Goal: Task Accomplishment & Management: Manage account settings

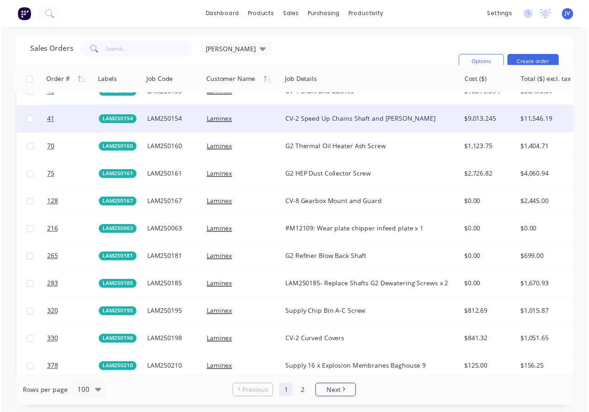
scroll to position [1364, 0]
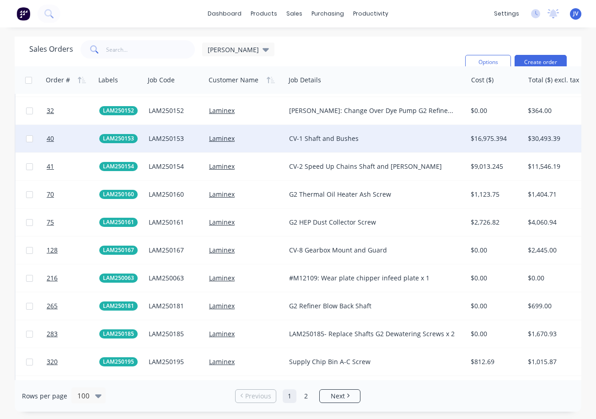
click at [46, 139] on div at bounding box center [69, 138] width 53 height 27
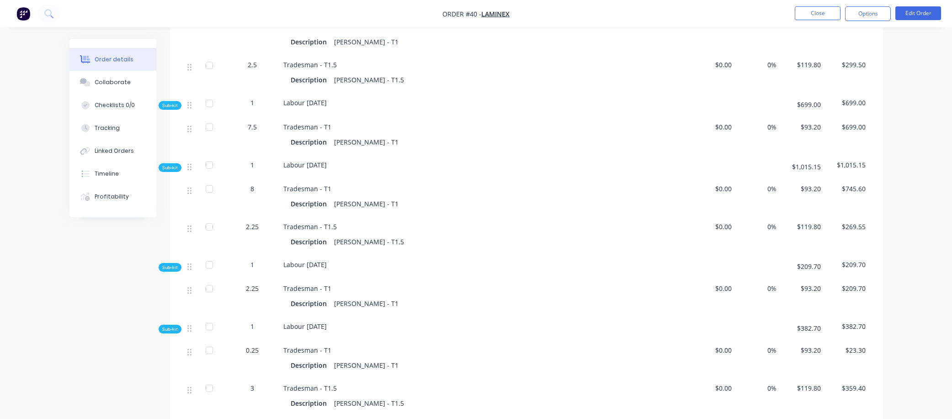
scroll to position [1007, 0]
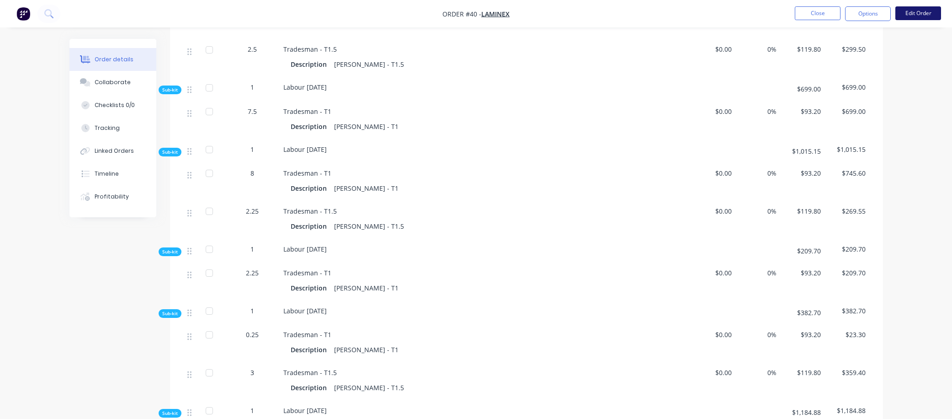
click at [595, 13] on button "Edit Order" at bounding box center [918, 13] width 46 height 14
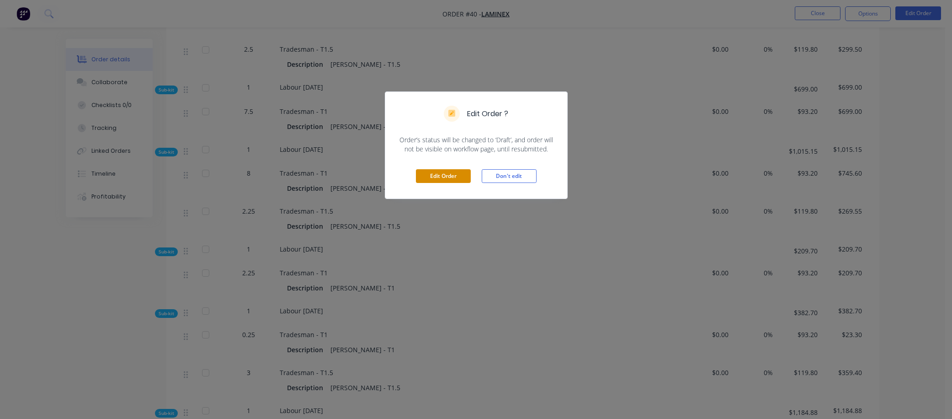
click at [447, 175] on button "Edit Order" at bounding box center [443, 176] width 55 height 14
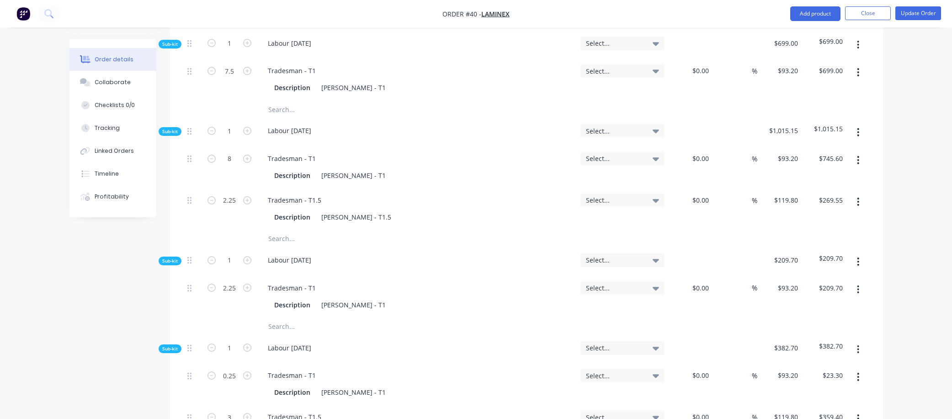
scroll to position [1371, 0]
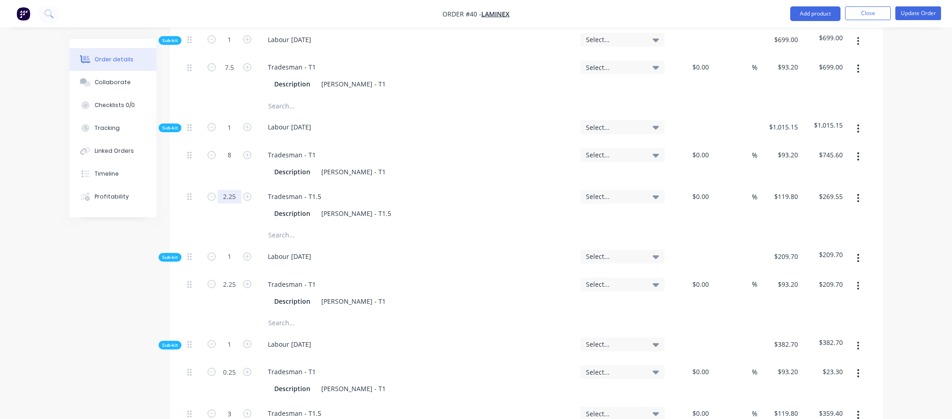
click at [239, 190] on input "2.25" at bounding box center [230, 197] width 24 height 14
type input "2"
type input "$239.60"
click at [235, 277] on input "2.25" at bounding box center [230, 284] width 24 height 14
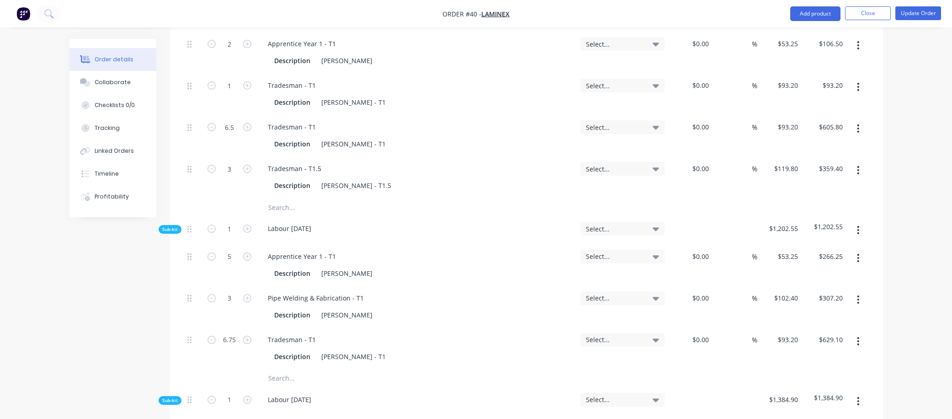
scroll to position [2011, 0]
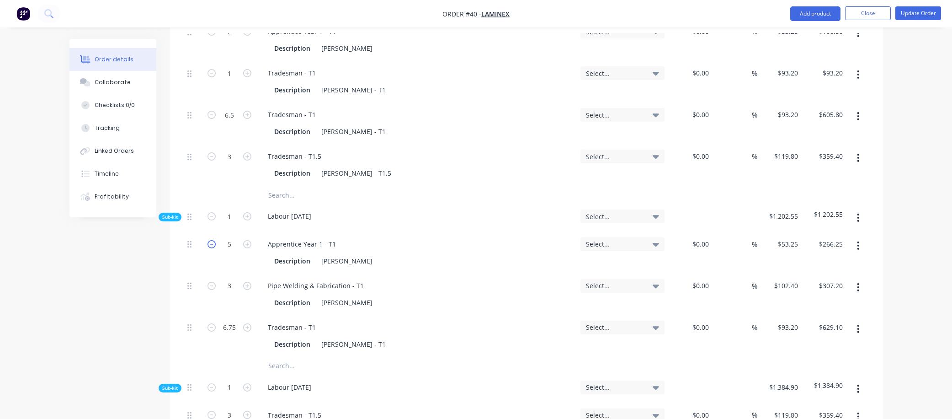
type input "2"
type input "$186.40"
click at [212, 240] on icon "button" at bounding box center [212, 244] width 8 height 8
type input "4"
type input "$213.00"
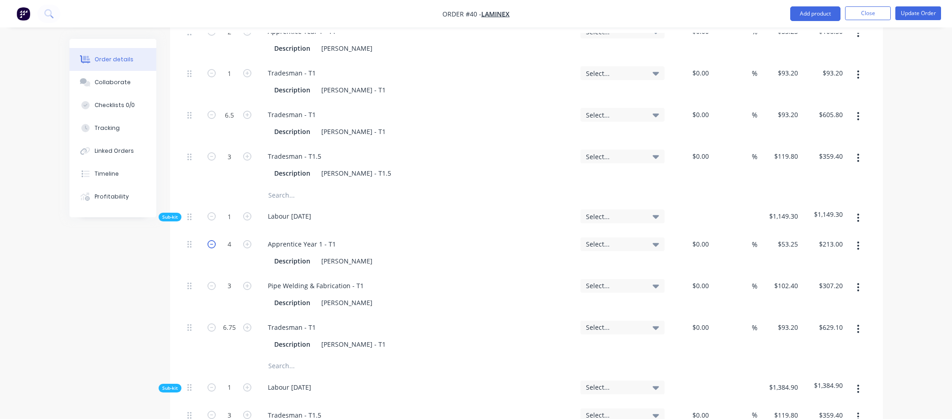
click at [212, 240] on icon "button" at bounding box center [212, 244] width 8 height 8
type input "3"
type input "$159.75"
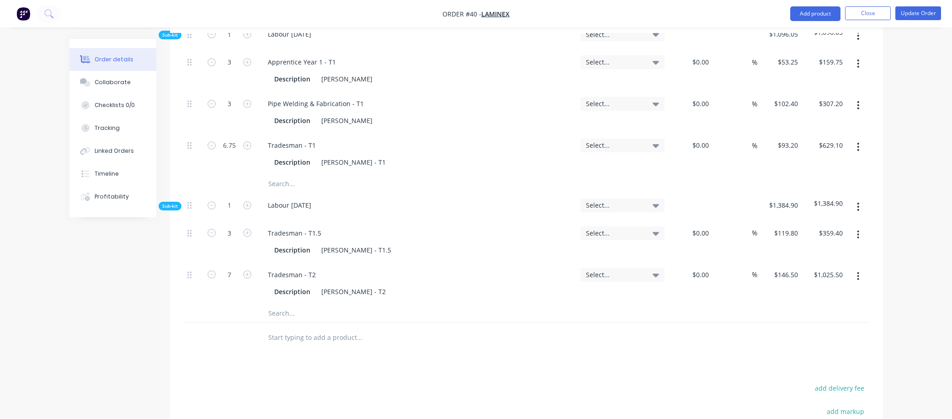
scroll to position [2194, 0]
click at [595, 14] on button "Update Order" at bounding box center [918, 13] width 46 height 14
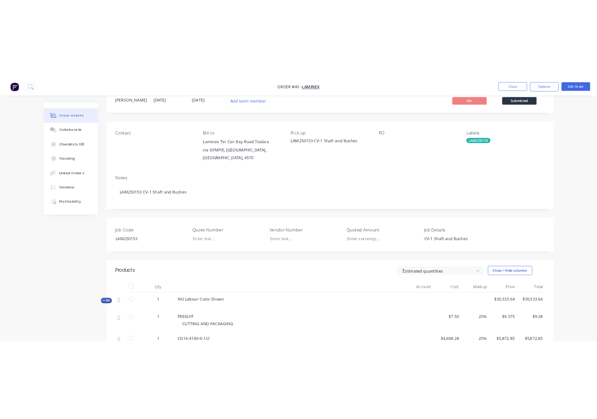
scroll to position [0, 0]
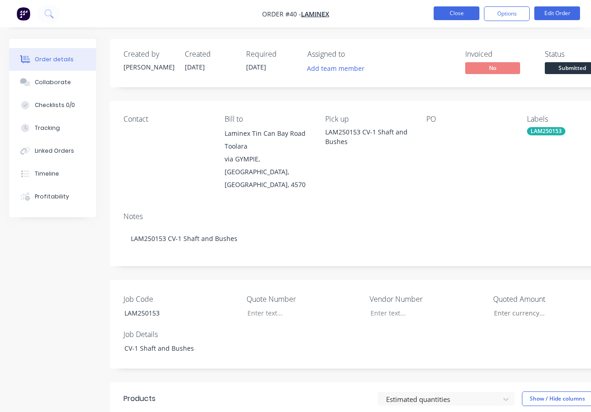
click at [464, 15] on button "Close" at bounding box center [456, 13] width 46 height 14
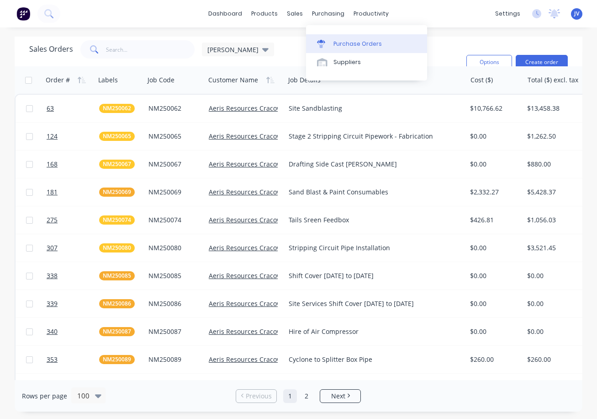
click at [349, 45] on div "Purchase Orders" at bounding box center [358, 44] width 48 height 8
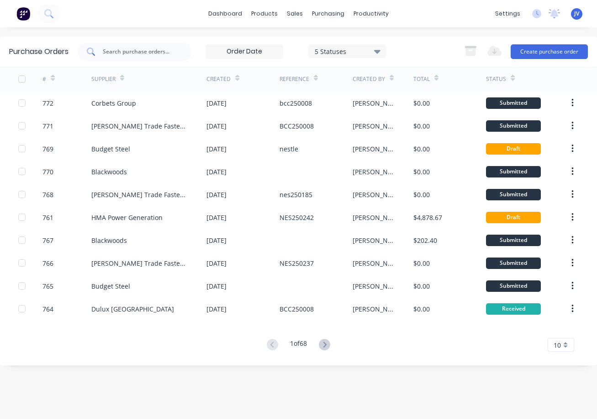
click at [113, 48] on input "text" at bounding box center [140, 51] width 76 height 9
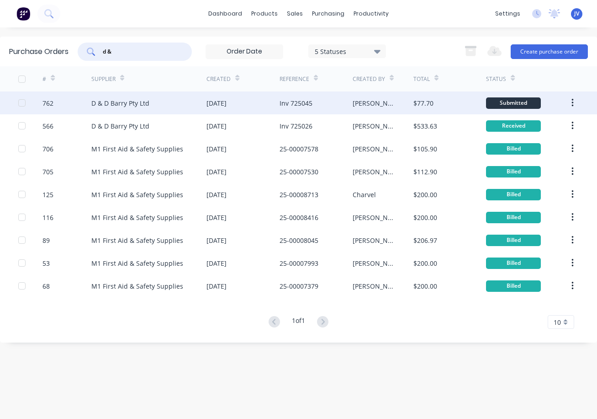
type input "d &"
click at [47, 101] on div "762" at bounding box center [48, 103] width 11 height 10
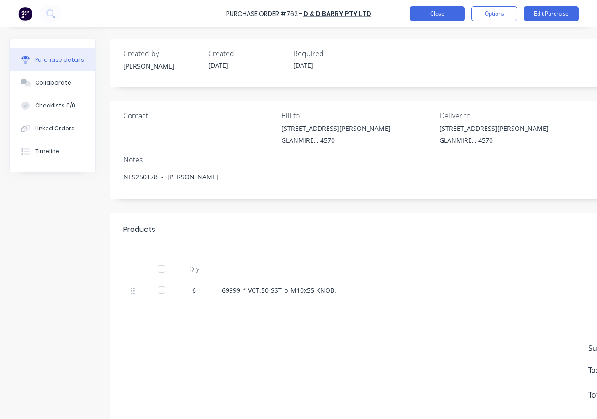
click at [420, 14] on button "Close" at bounding box center [437, 13] width 55 height 15
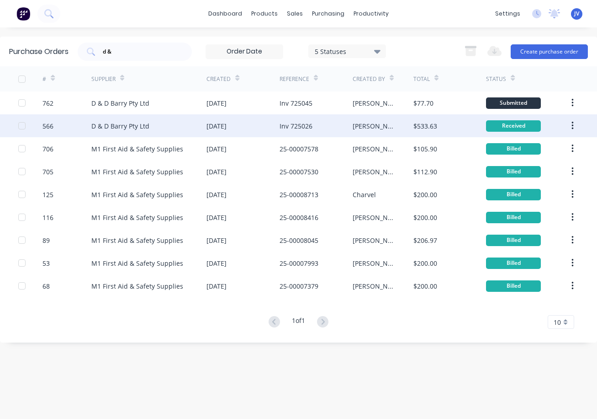
click at [49, 128] on div "566" at bounding box center [48, 126] width 11 height 10
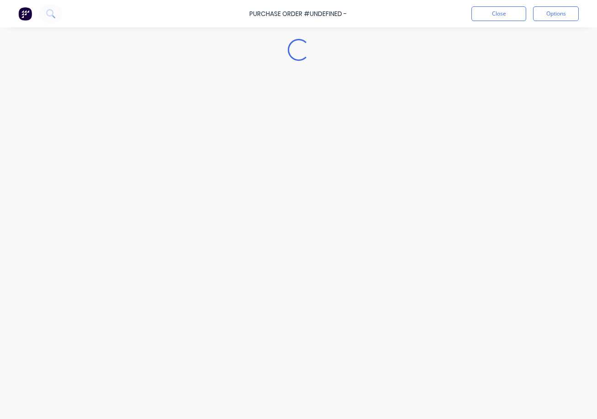
type textarea "x"
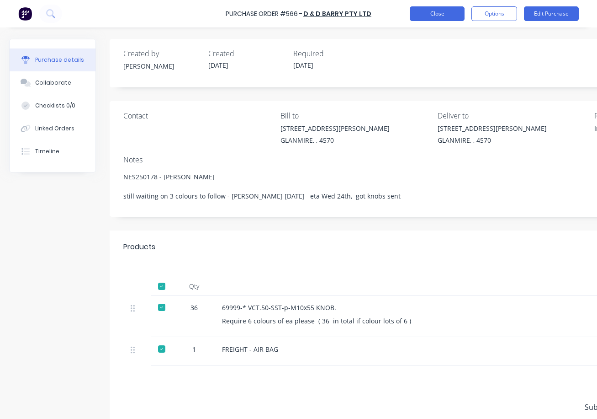
click at [438, 17] on button "Close" at bounding box center [437, 13] width 55 height 15
